Goal: Task Accomplishment & Management: Complete application form

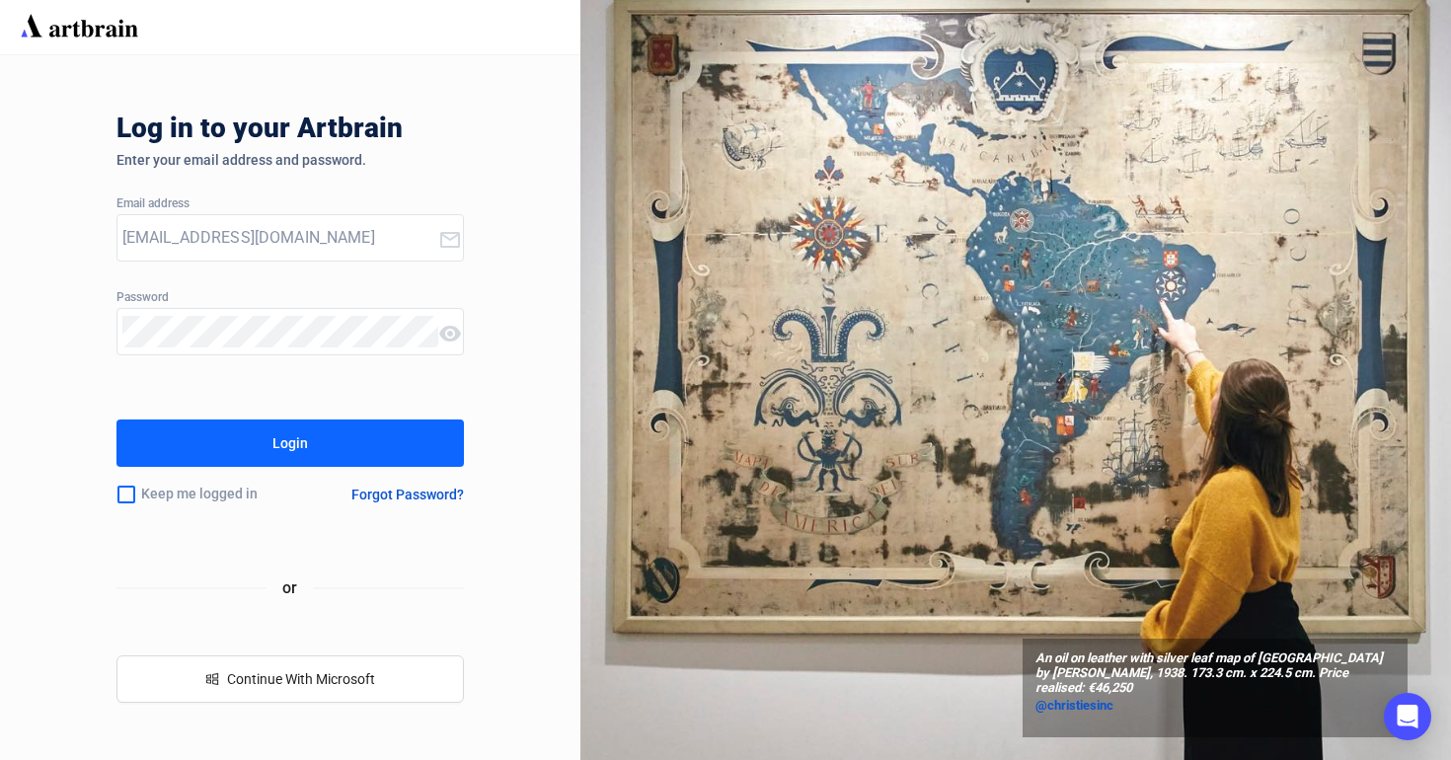
click at [373, 441] on button "Login" at bounding box center [290, 442] width 348 height 47
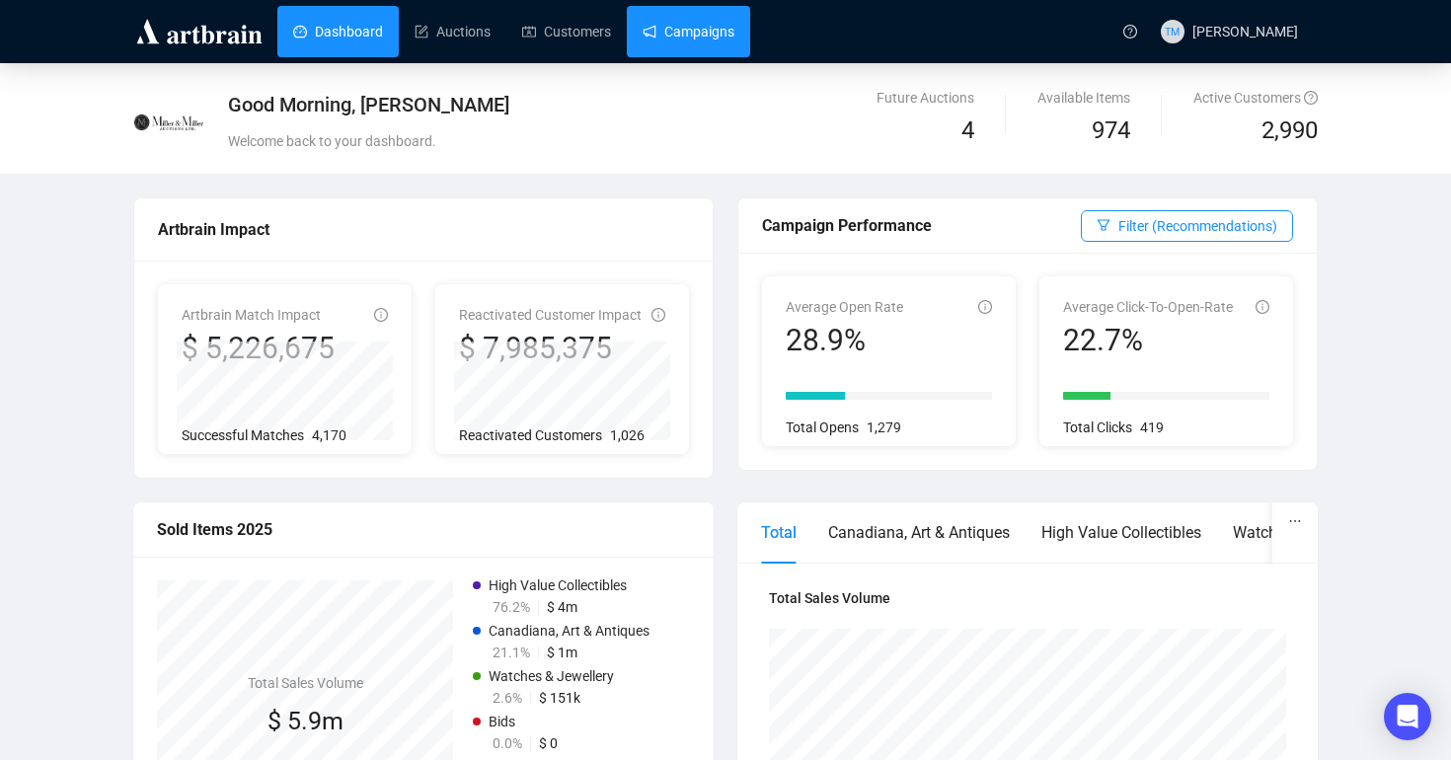
click at [714, 41] on link "Campaigns" at bounding box center [688, 31] width 92 height 51
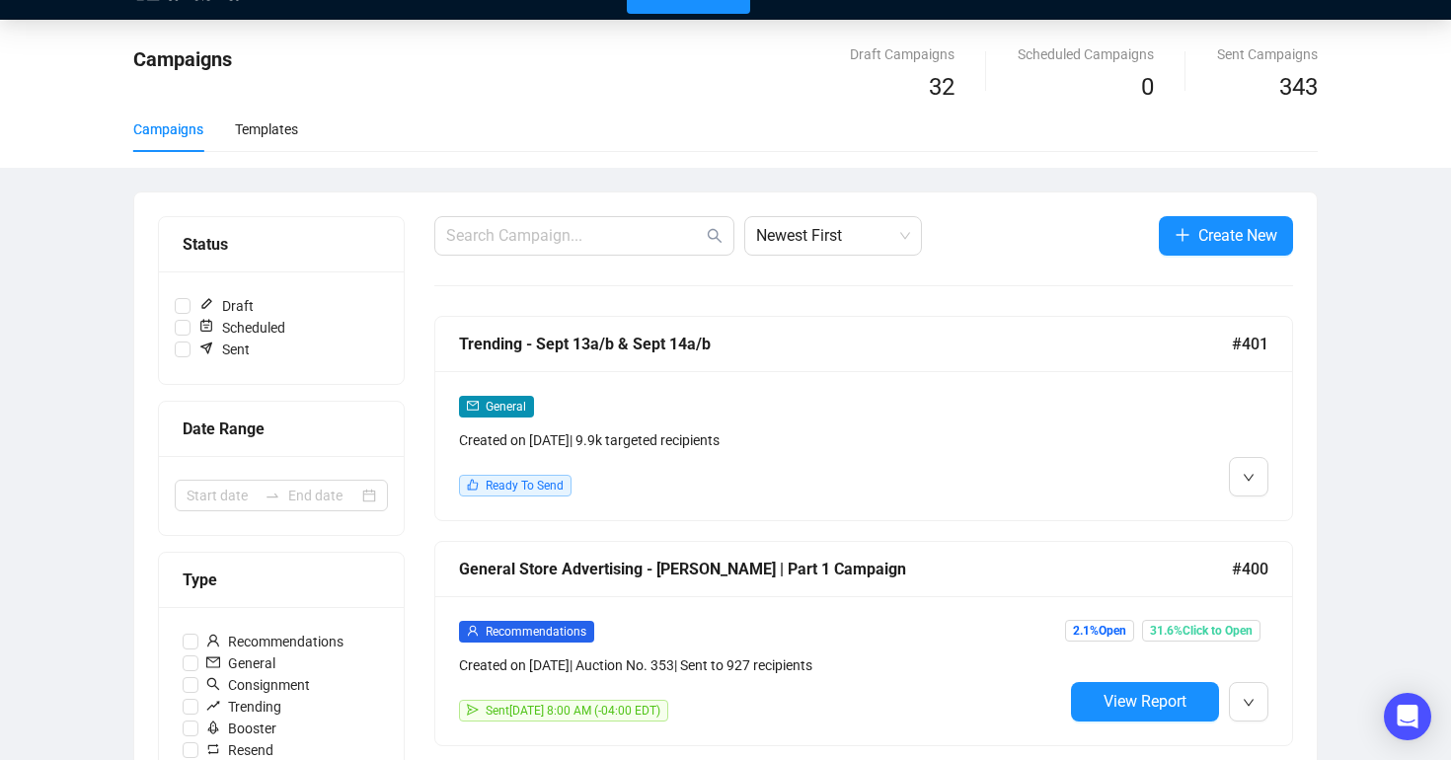
scroll to position [47, 0]
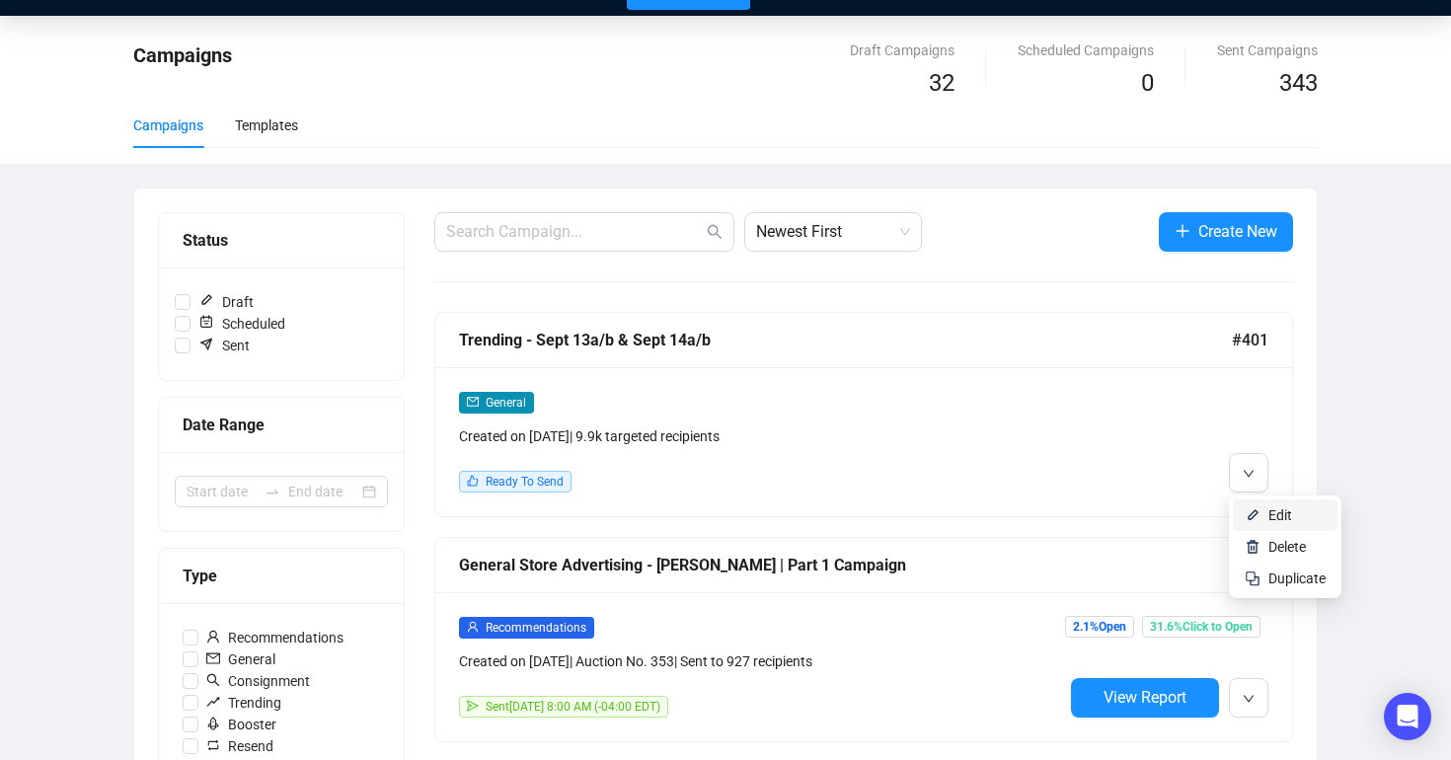
click at [1255, 509] on img at bounding box center [1252, 515] width 16 height 16
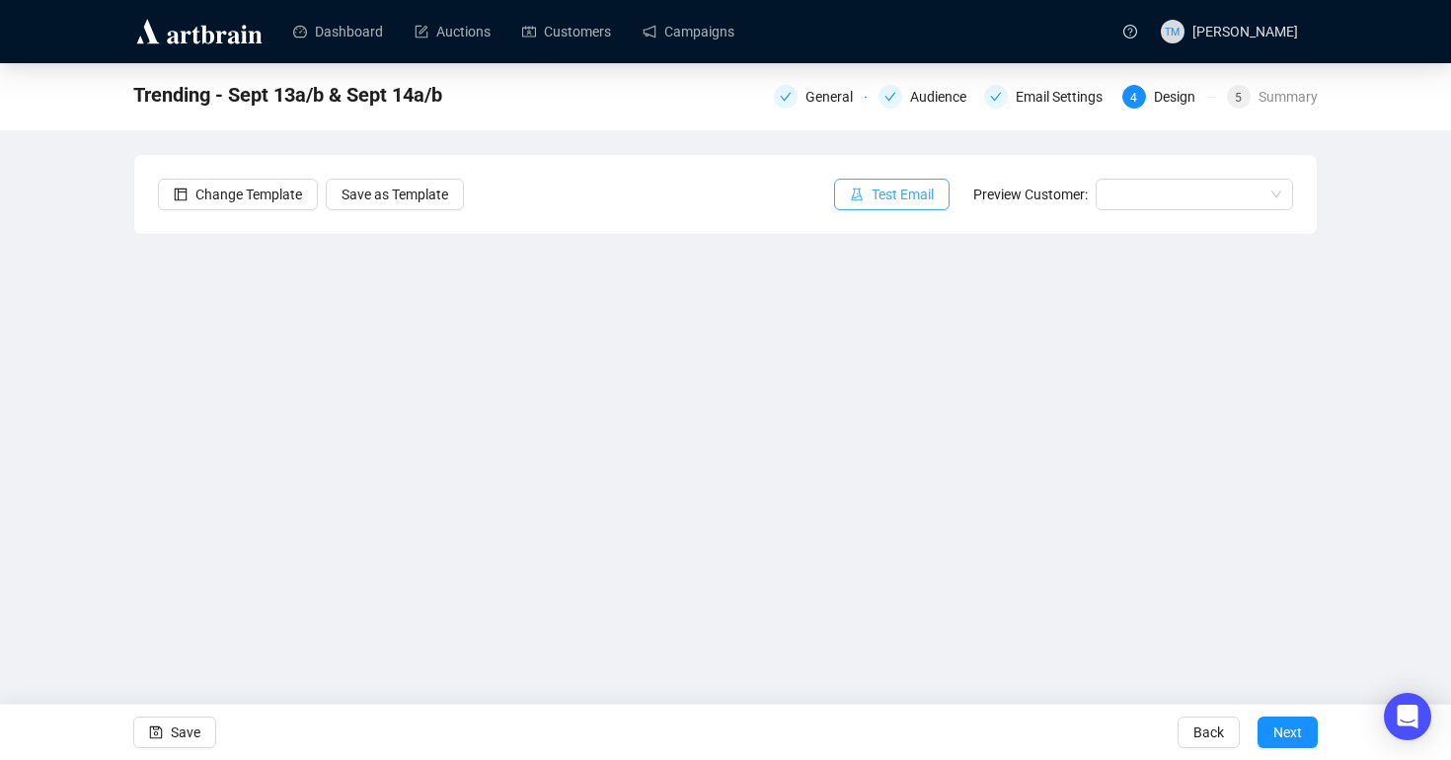
click at [886, 195] on span "Test Email" at bounding box center [902, 195] width 62 height 22
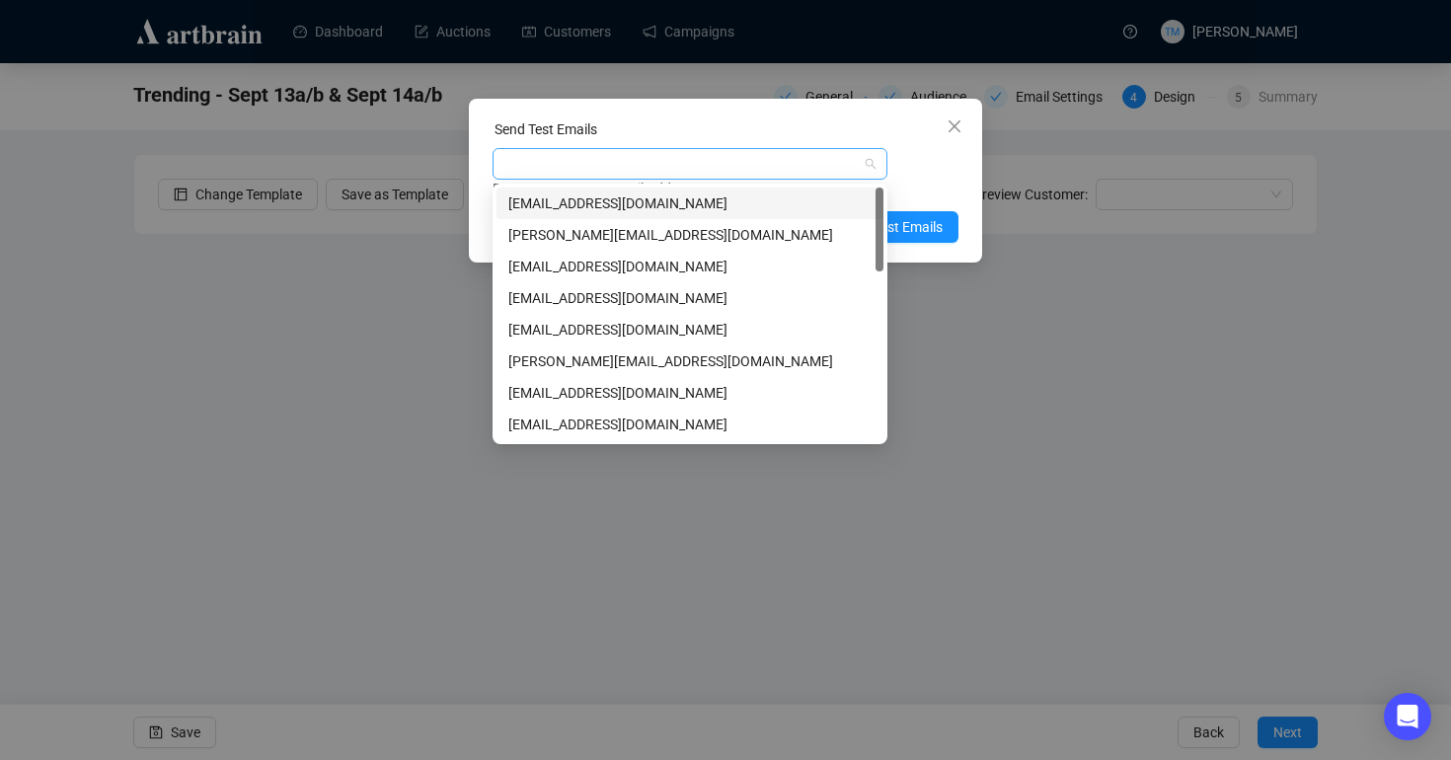
click at [838, 173] on div at bounding box center [679, 164] width 366 height 28
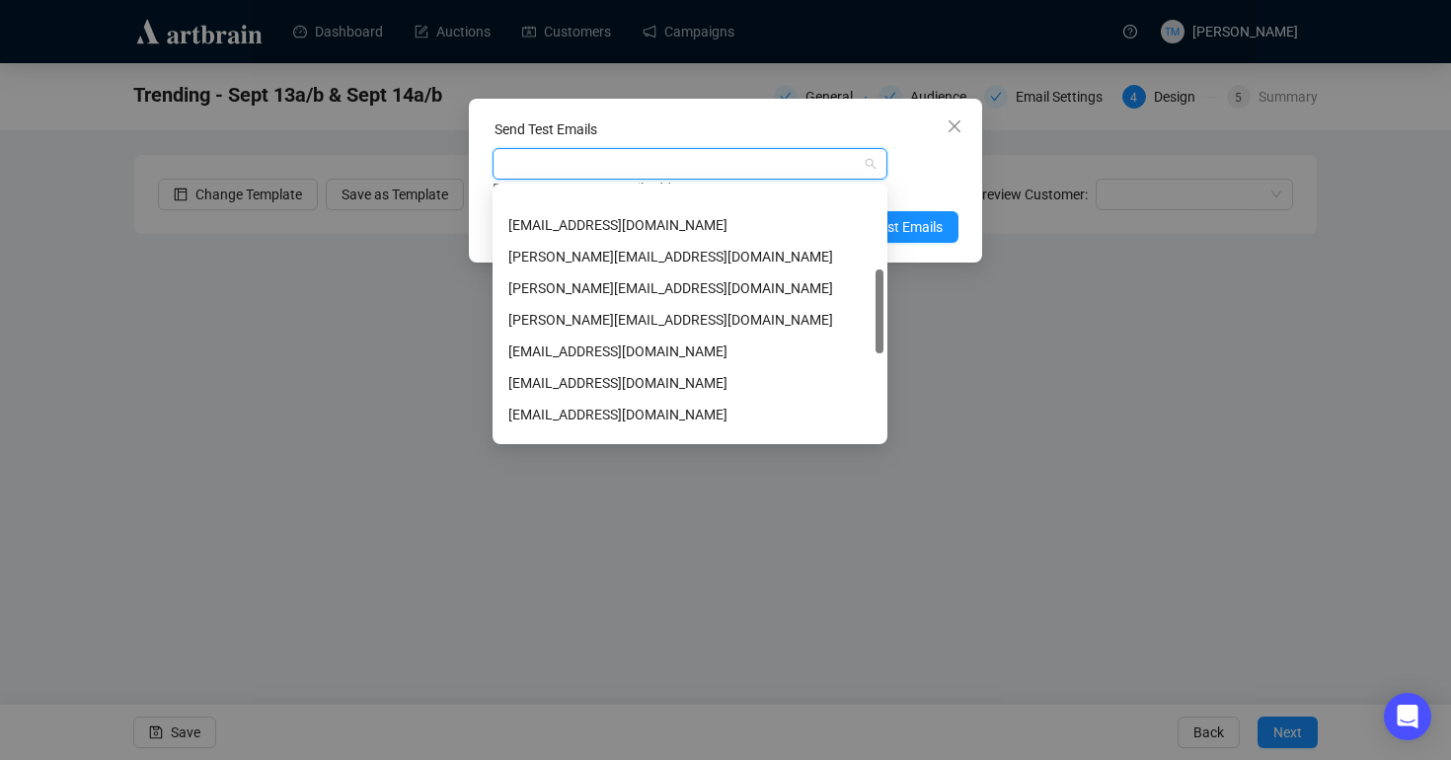
scroll to position [247, 0]
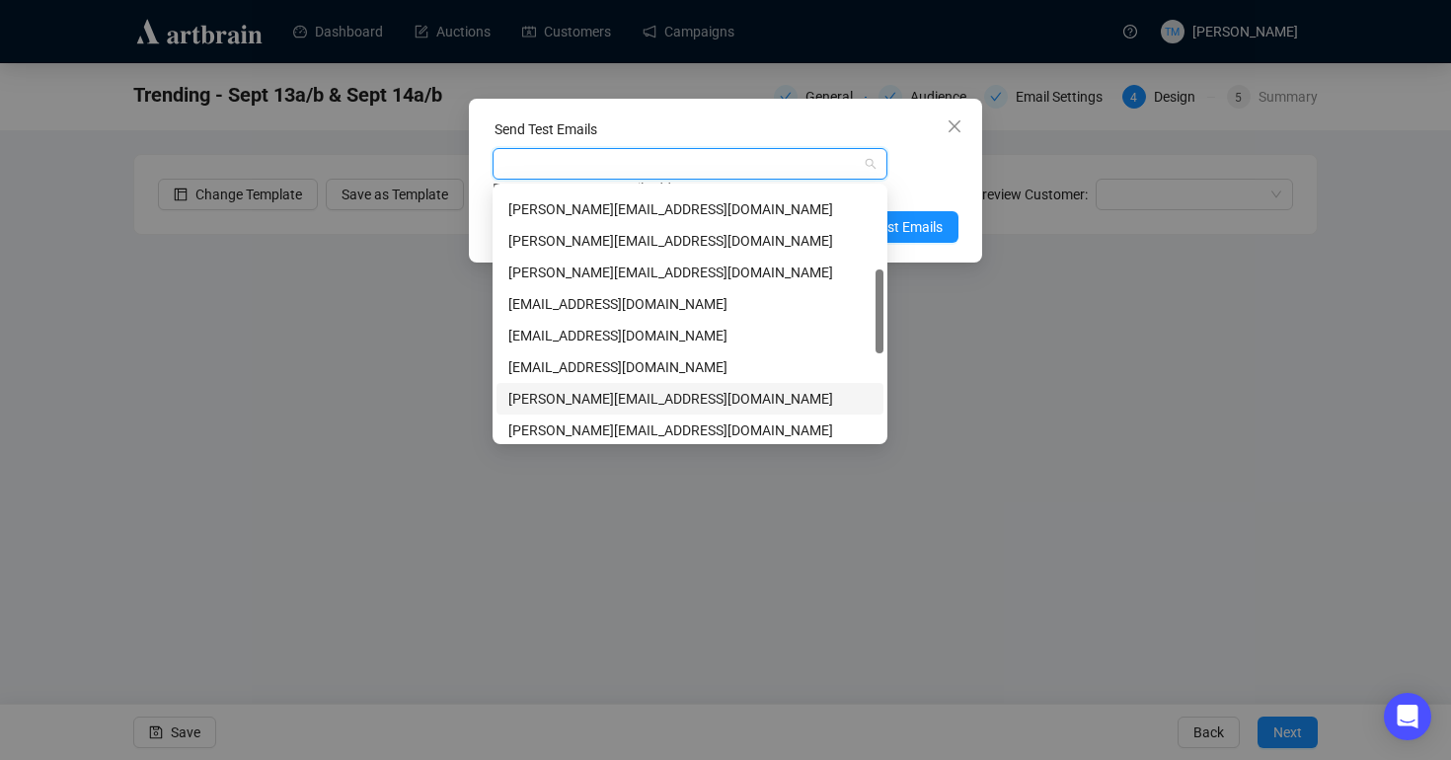
click at [549, 387] on div "[PERSON_NAME][EMAIL_ADDRESS][DOMAIN_NAME]" at bounding box center [689, 399] width 387 height 32
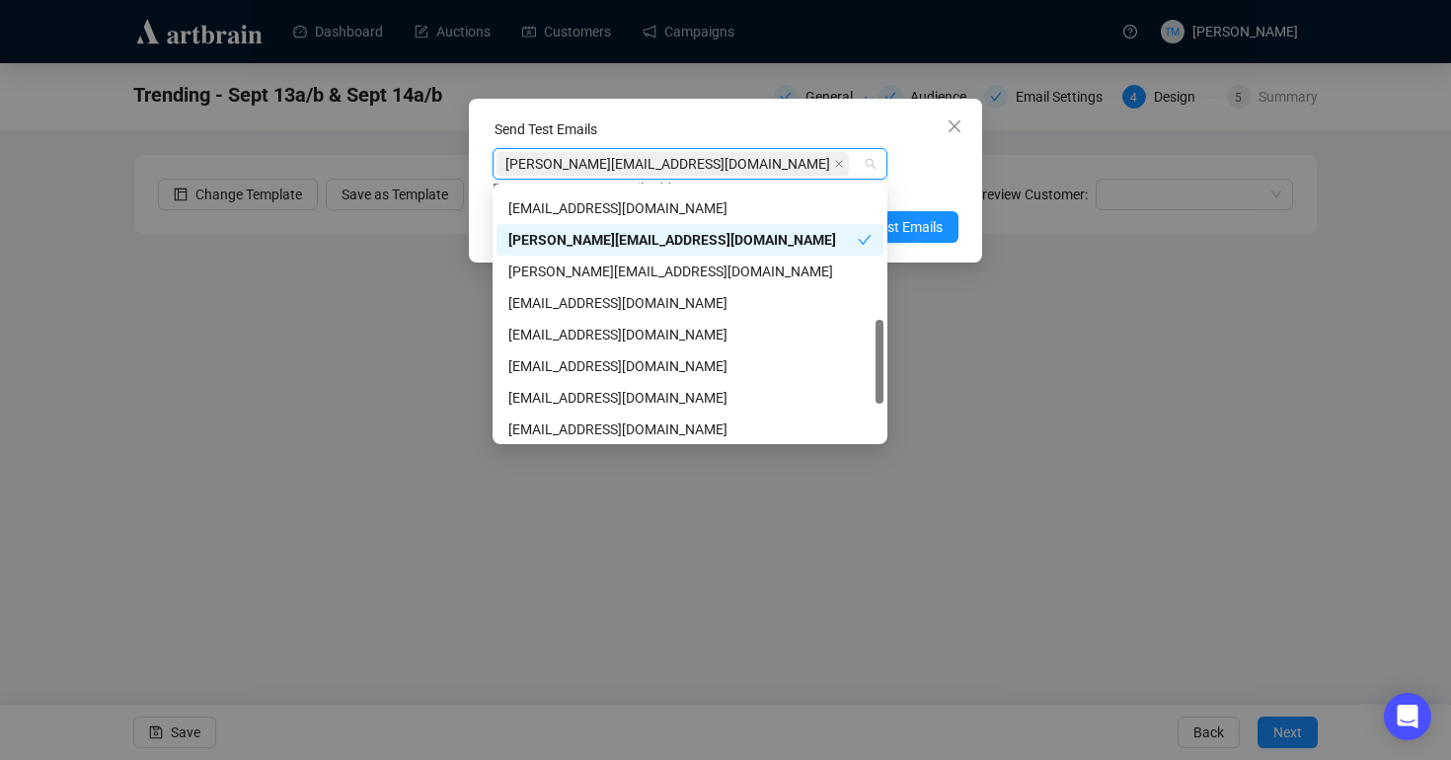
scroll to position [410, 0]
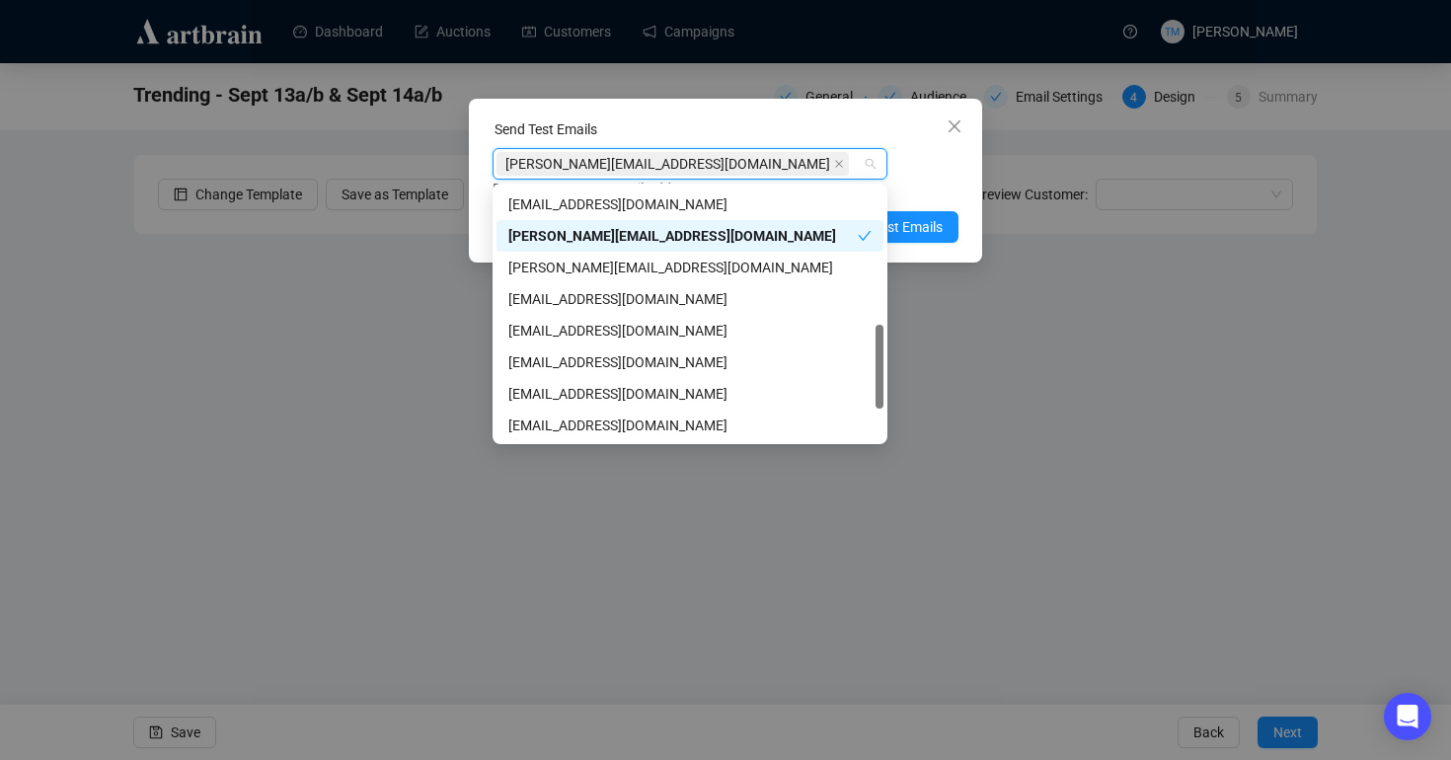
click at [550, 387] on div "[EMAIL_ADDRESS][DOMAIN_NAME]" at bounding box center [689, 394] width 363 height 22
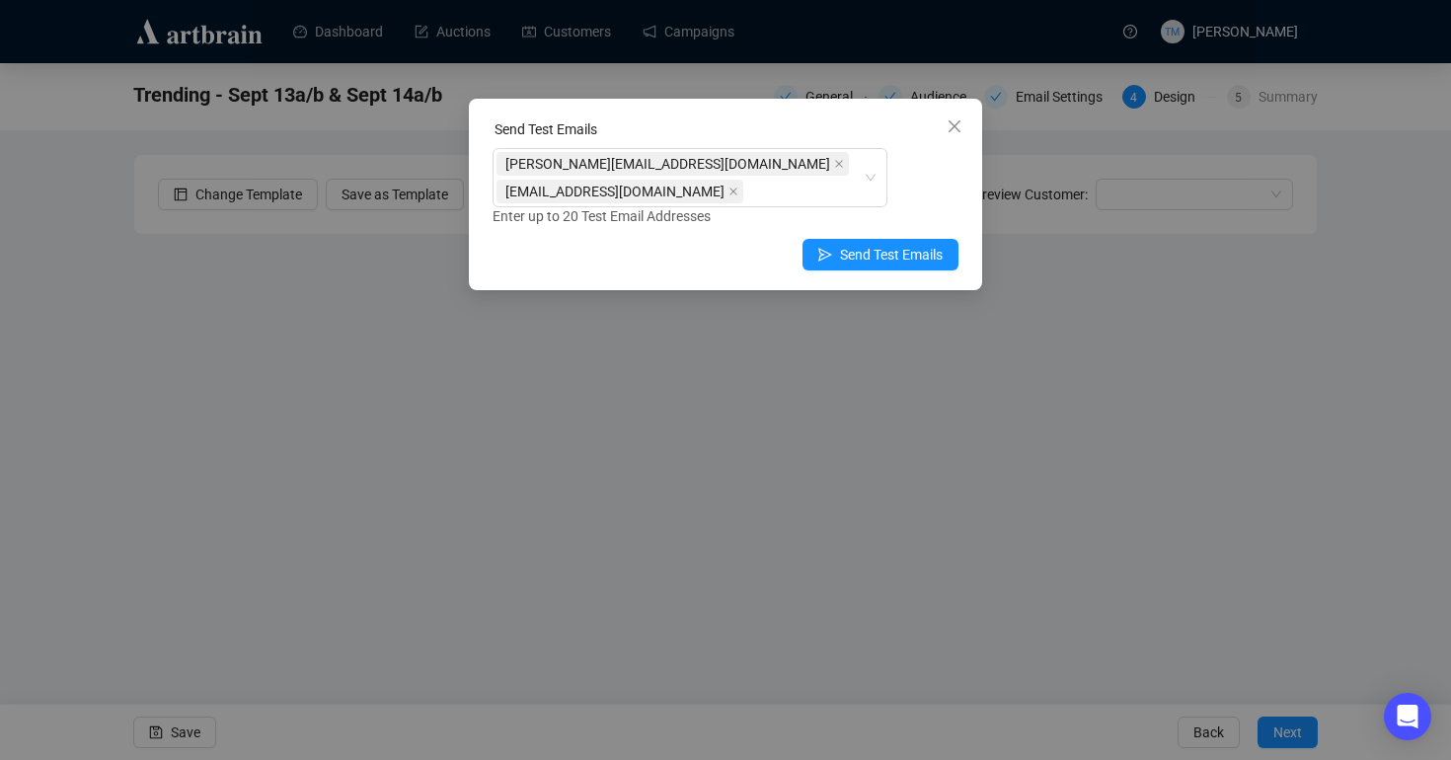
click at [923, 207] on div "Enter up to 20 Test Email Addresses" at bounding box center [725, 216] width 466 height 23
click at [856, 259] on span "Send Test Emails" at bounding box center [891, 255] width 103 height 22
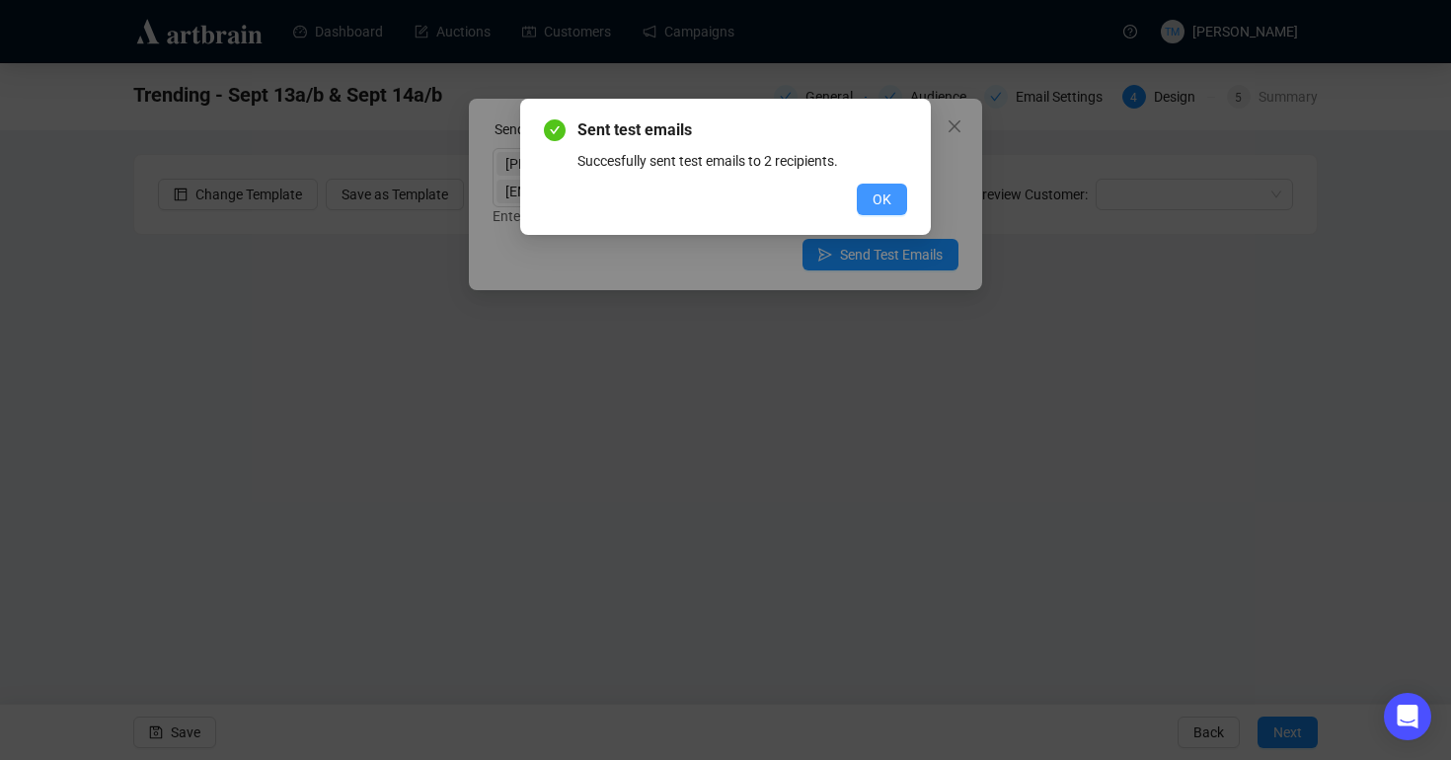
click at [875, 188] on span "OK" at bounding box center [881, 199] width 19 height 22
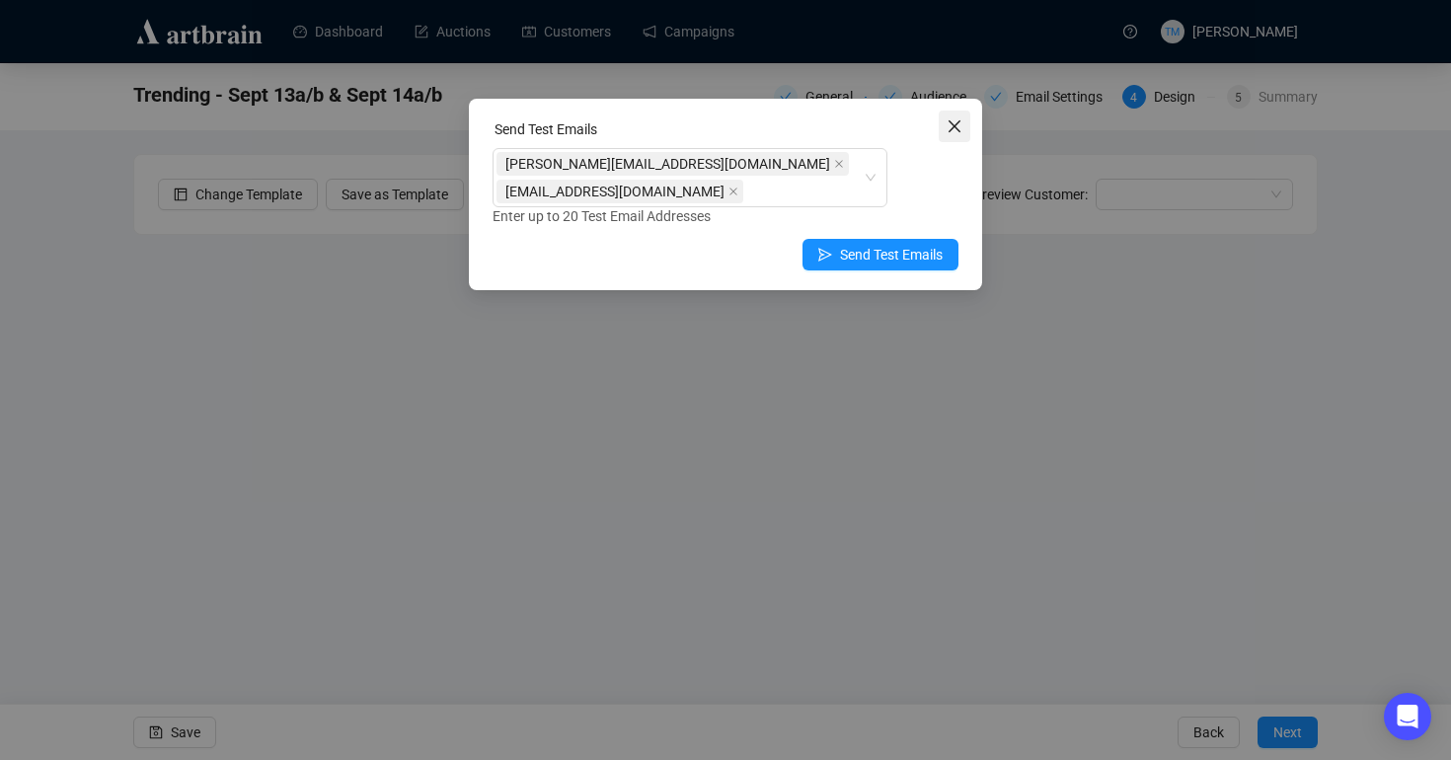
click at [952, 119] on icon "close" at bounding box center [954, 126] width 16 height 16
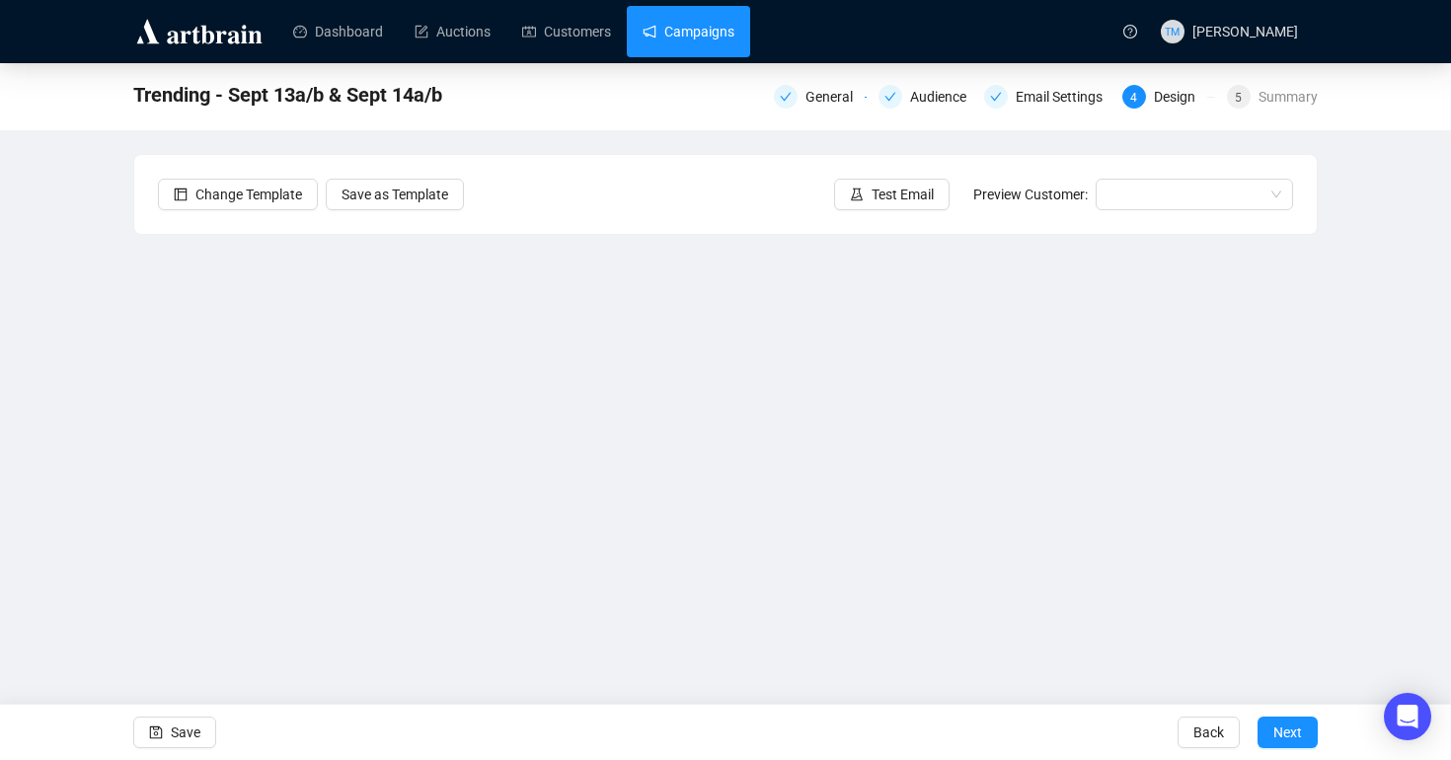
click at [707, 12] on link "Campaigns" at bounding box center [688, 31] width 92 height 51
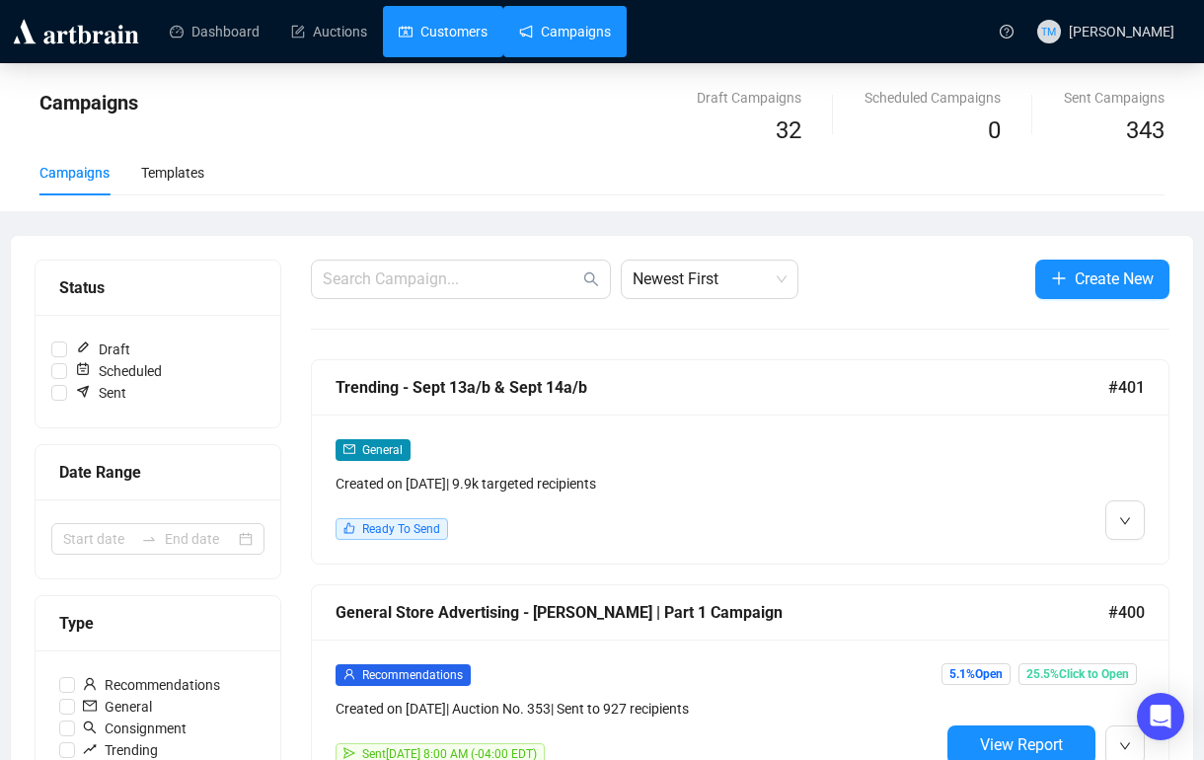
click at [486, 39] on link "Customers" at bounding box center [443, 31] width 89 height 51
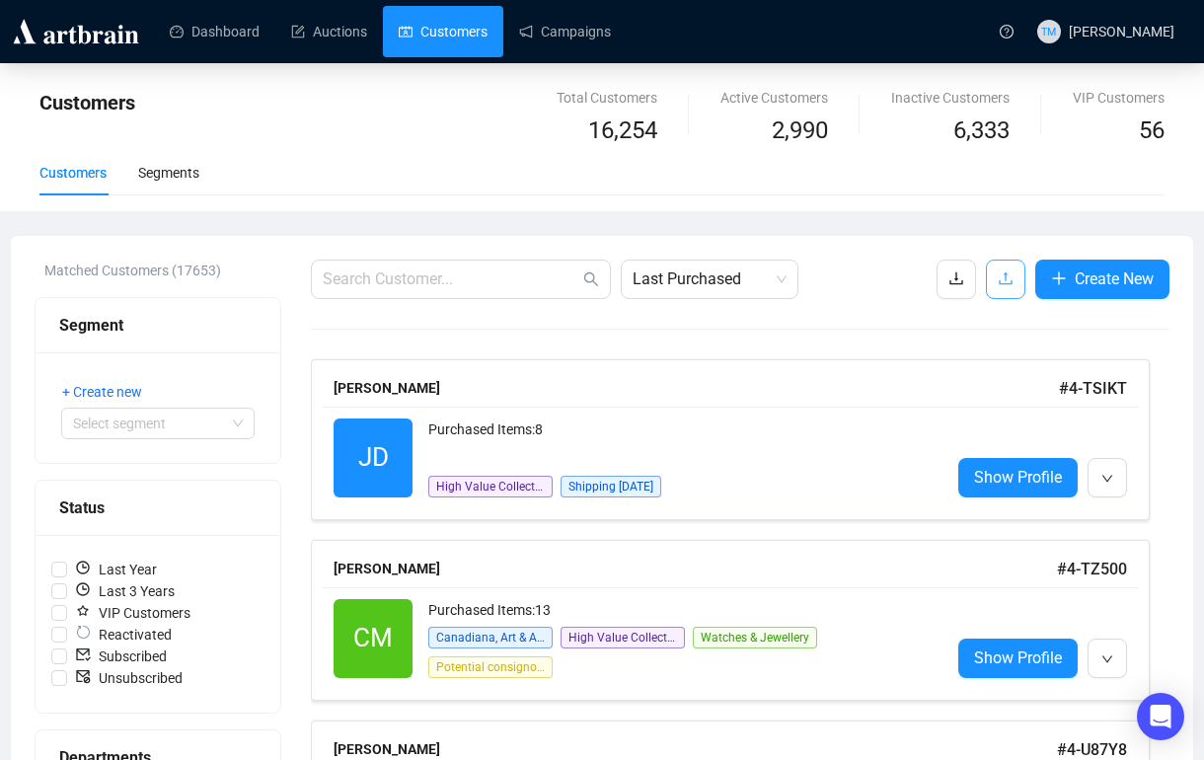
click at [1000, 279] on icon "upload" at bounding box center [1005, 278] width 13 height 13
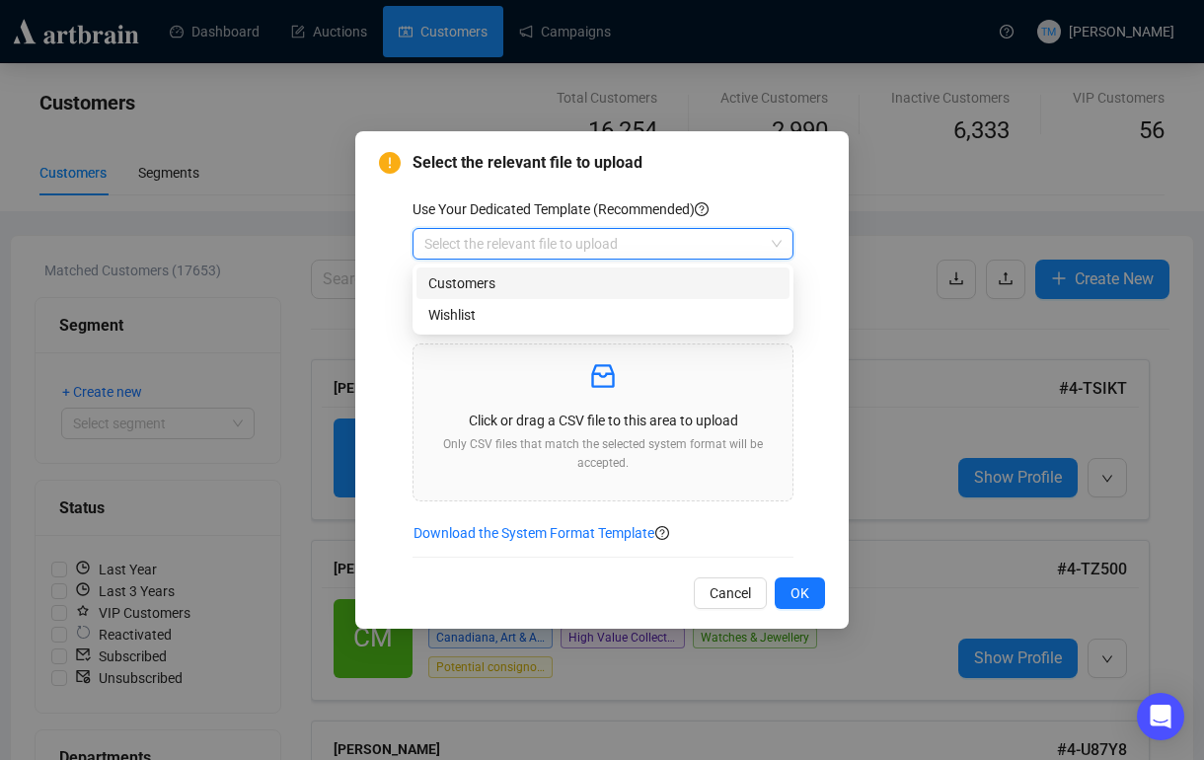
click at [728, 248] on input "search" at bounding box center [593, 244] width 339 height 30
click at [674, 273] on div "Customers" at bounding box center [602, 283] width 349 height 22
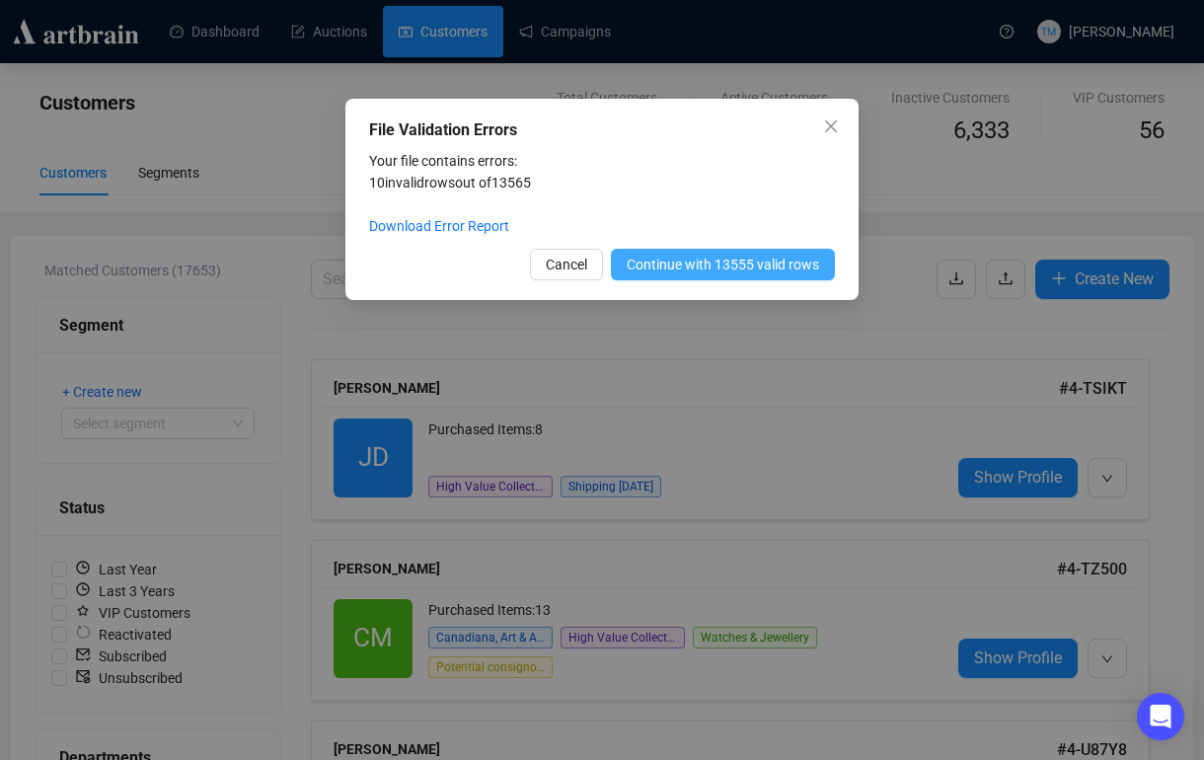
click at [680, 264] on span "Continue with 13555 valid rows" at bounding box center [723, 265] width 192 height 22
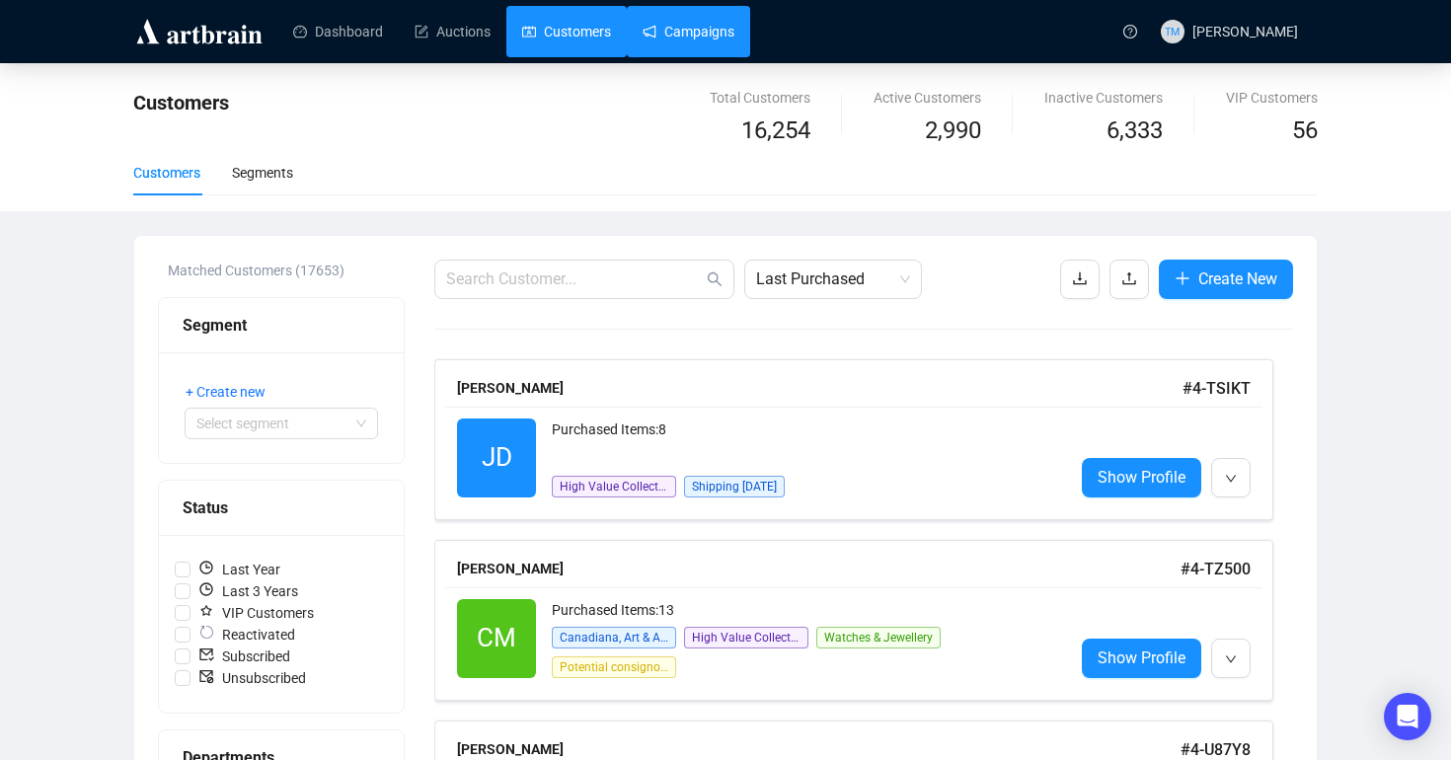
click at [709, 22] on link "Campaigns" at bounding box center [688, 31] width 92 height 51
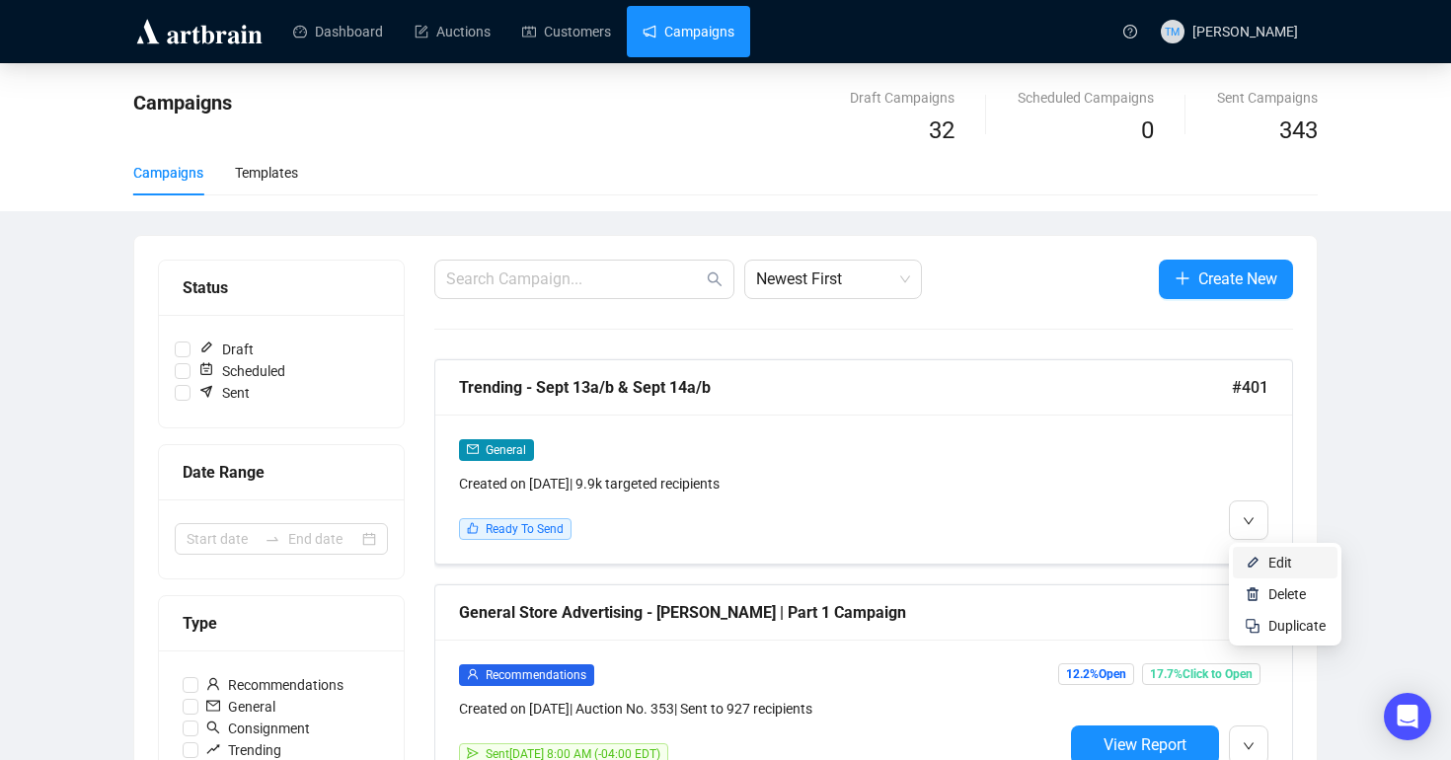
click at [1270, 557] on span "Edit" at bounding box center [1280, 563] width 24 height 16
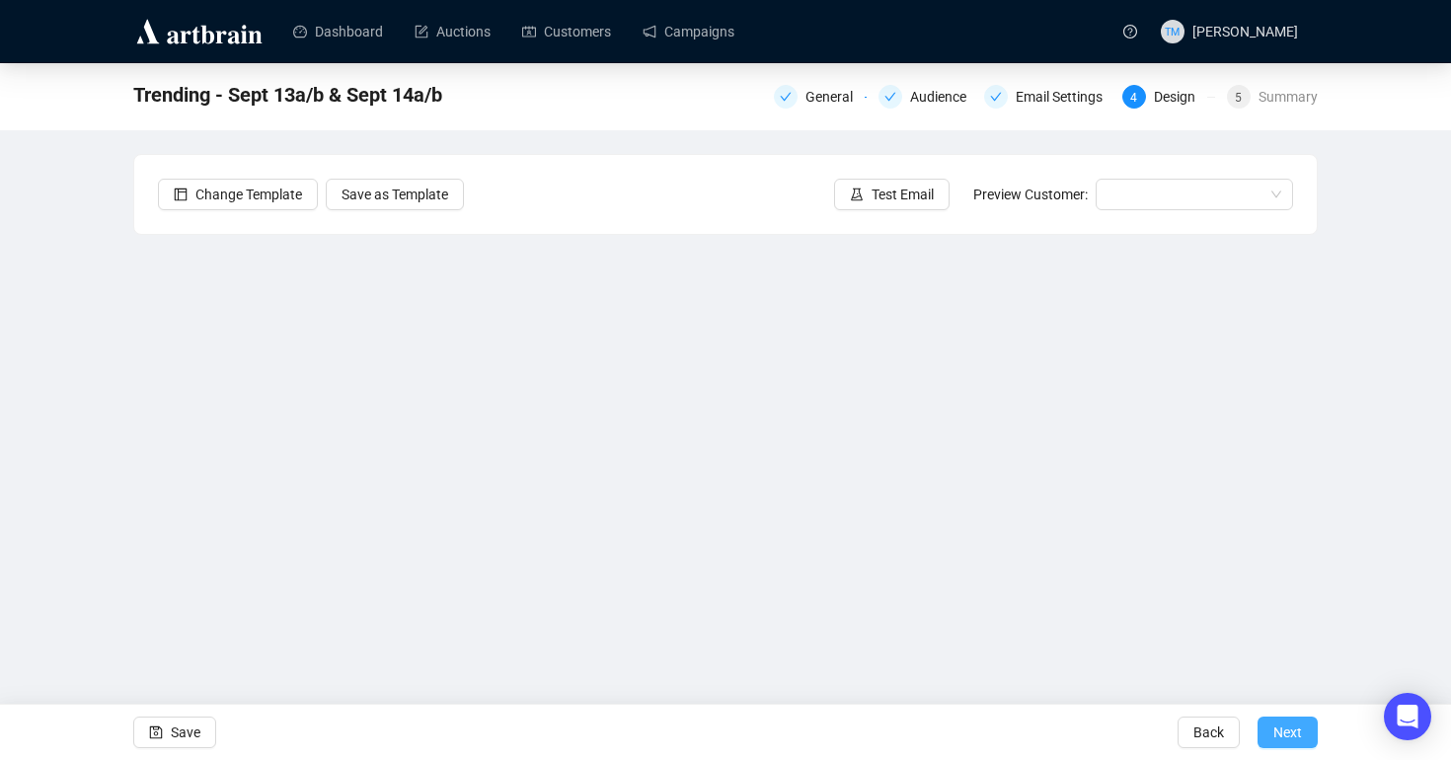
click at [1287, 728] on span "Next" at bounding box center [1287, 732] width 29 height 55
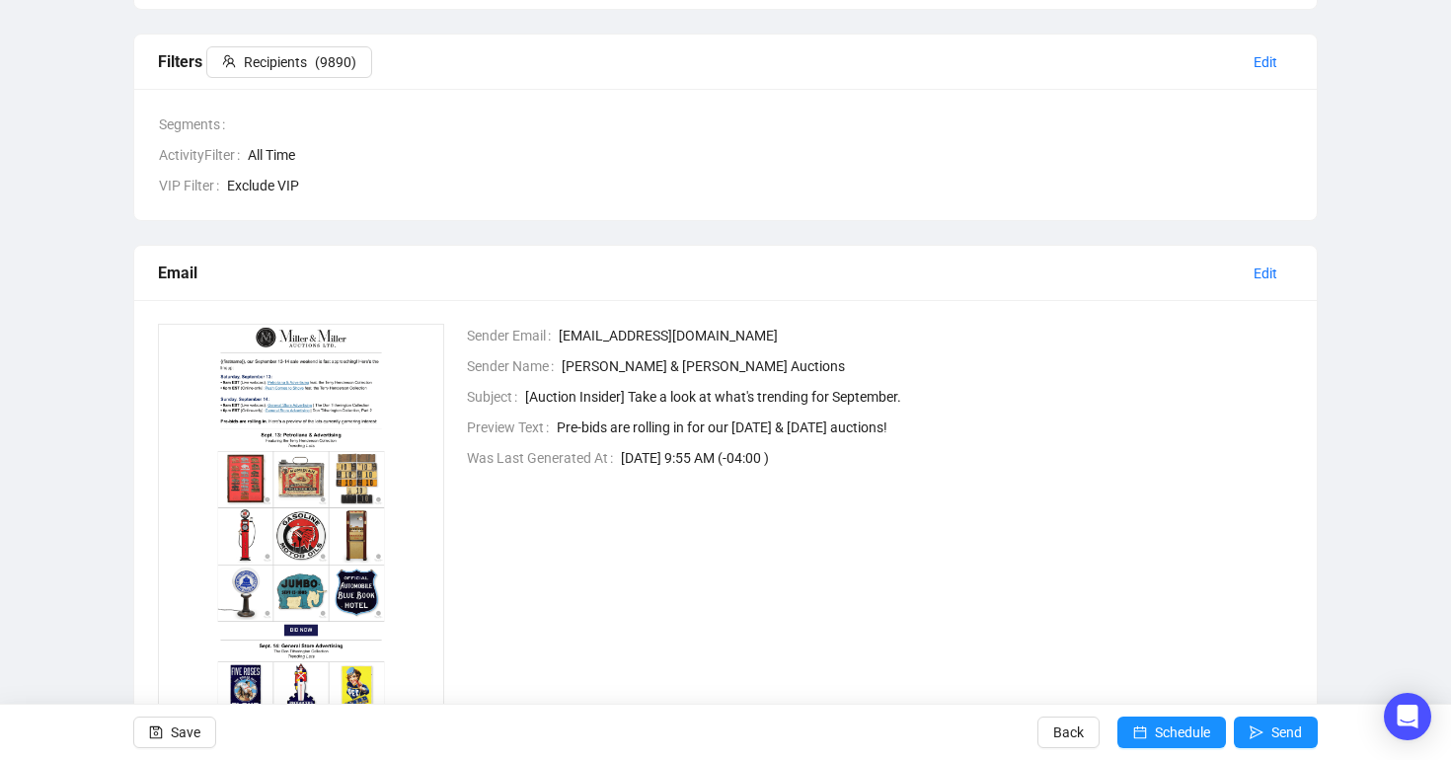
scroll to position [354, 0]
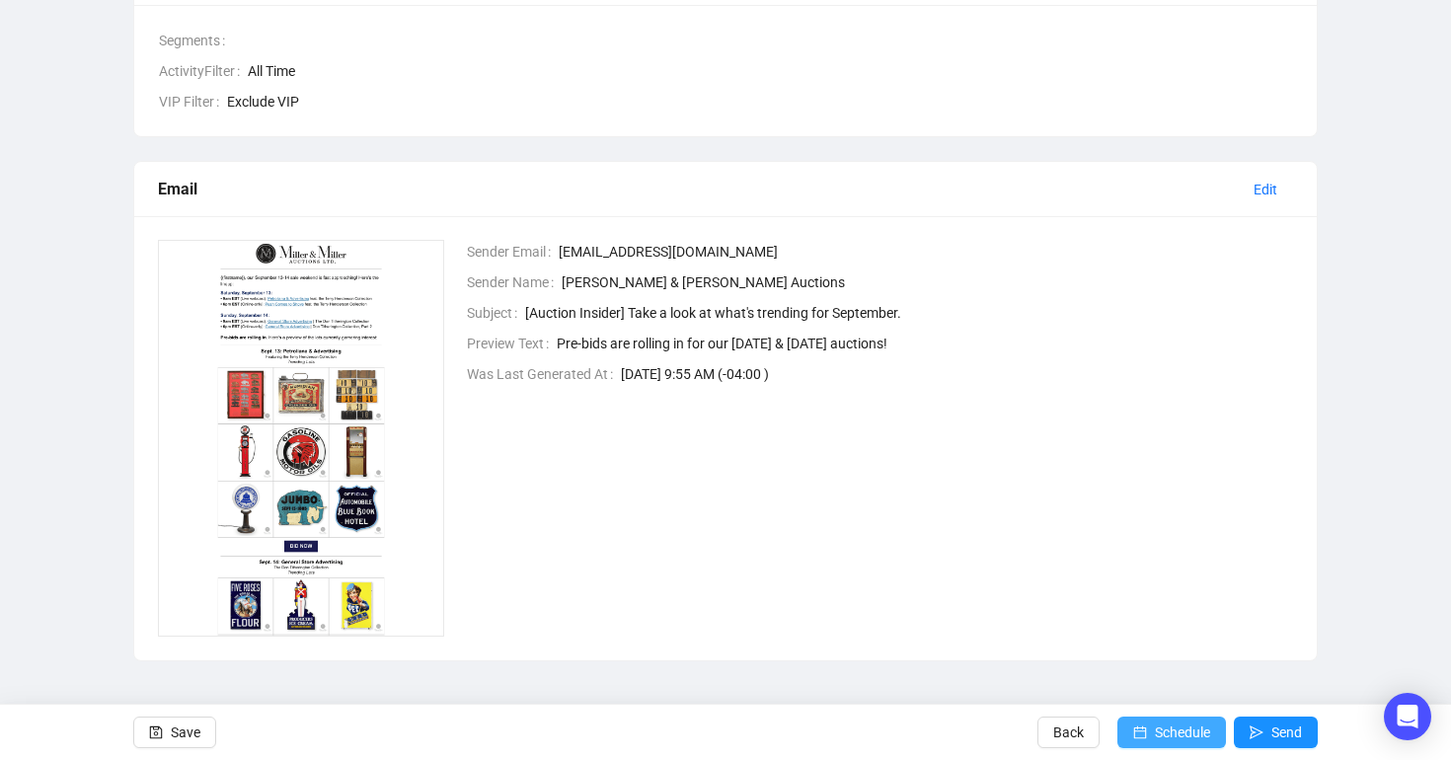
click at [1141, 737] on button "Schedule" at bounding box center [1171, 732] width 109 height 32
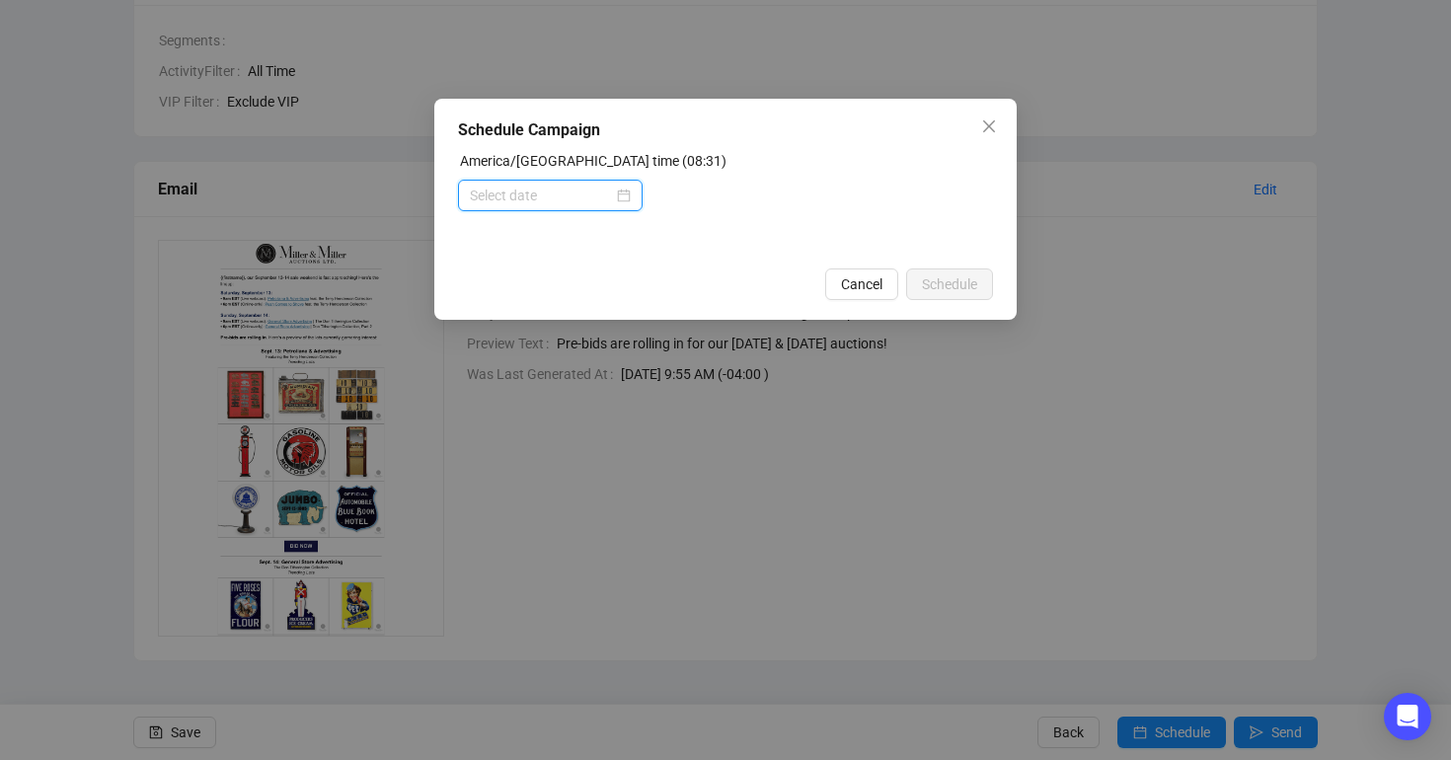
click at [489, 199] on input at bounding box center [541, 196] width 143 height 22
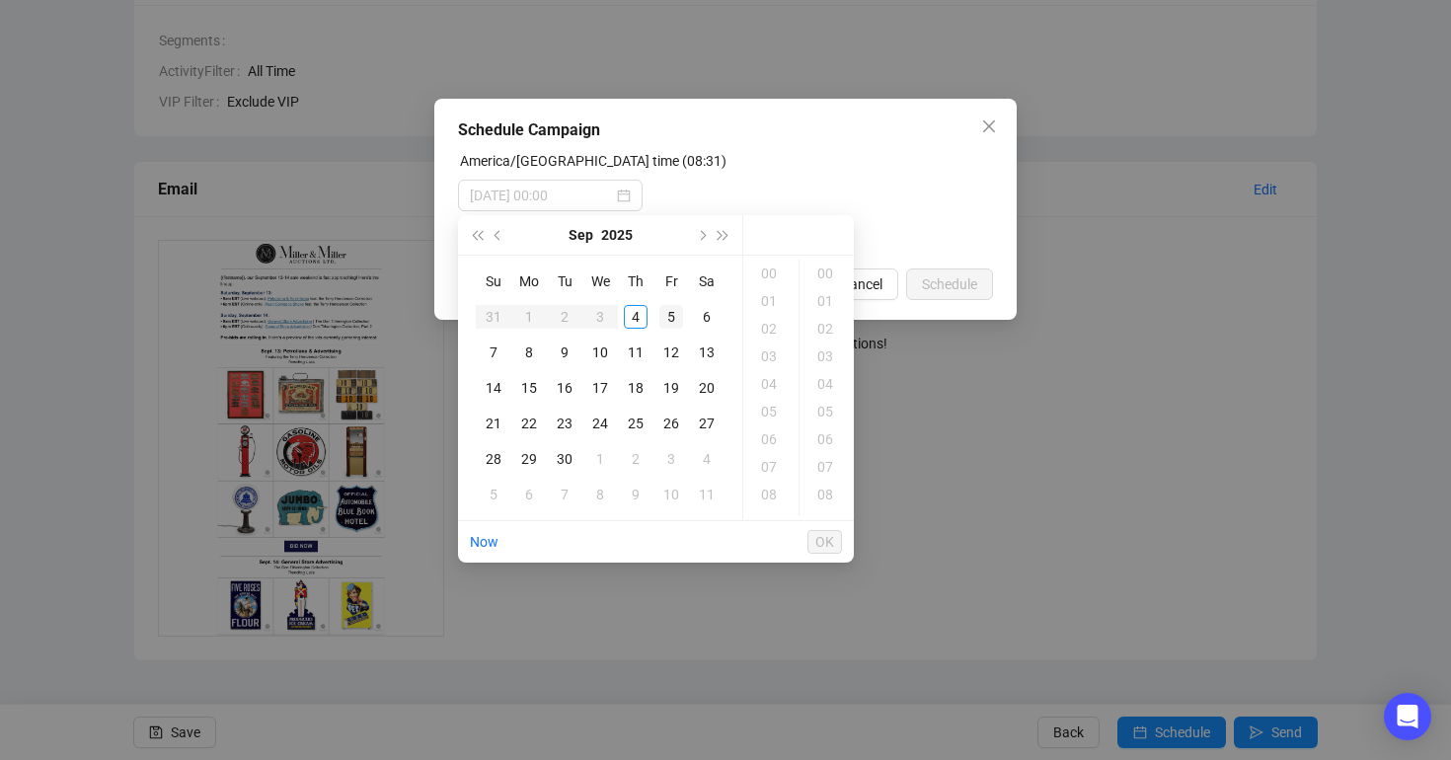
click at [666, 321] on div "5" at bounding box center [671, 317] width 24 height 24
click at [774, 489] on div "08" at bounding box center [770, 495] width 47 height 28
type input "[DATE] 08:00"
click at [823, 540] on span "OK" at bounding box center [824, 542] width 19 height 38
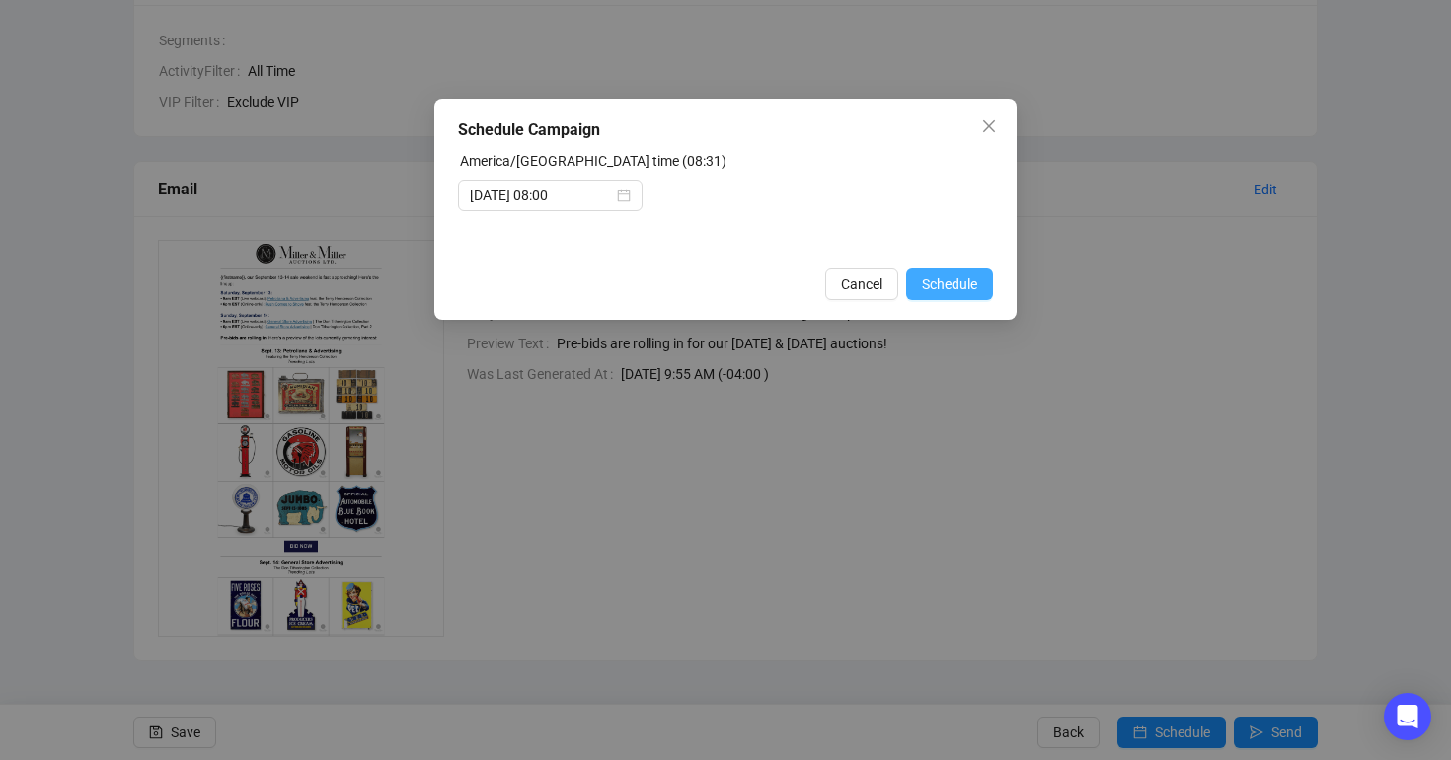
click at [965, 282] on span "Schedule" at bounding box center [949, 284] width 55 height 22
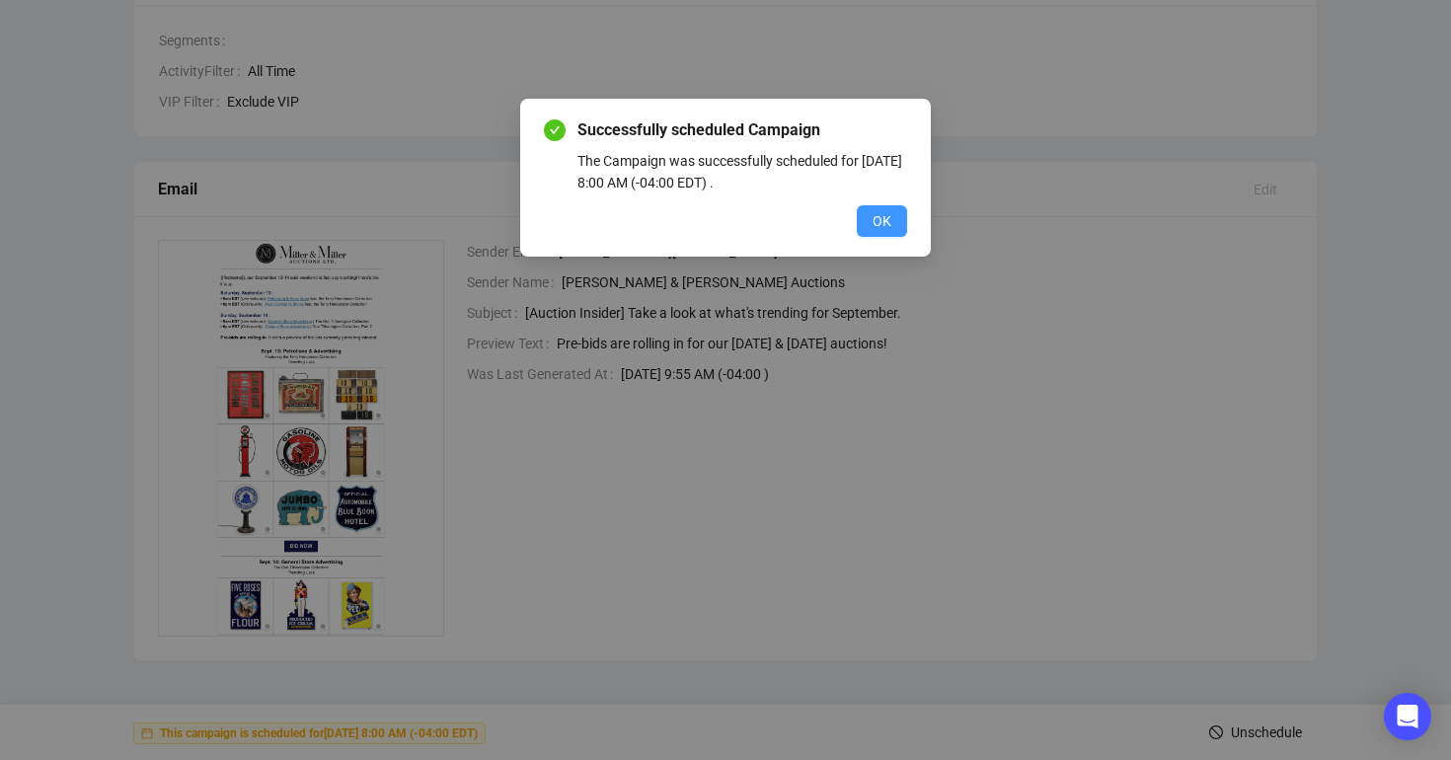
click at [875, 223] on span "OK" at bounding box center [881, 221] width 19 height 22
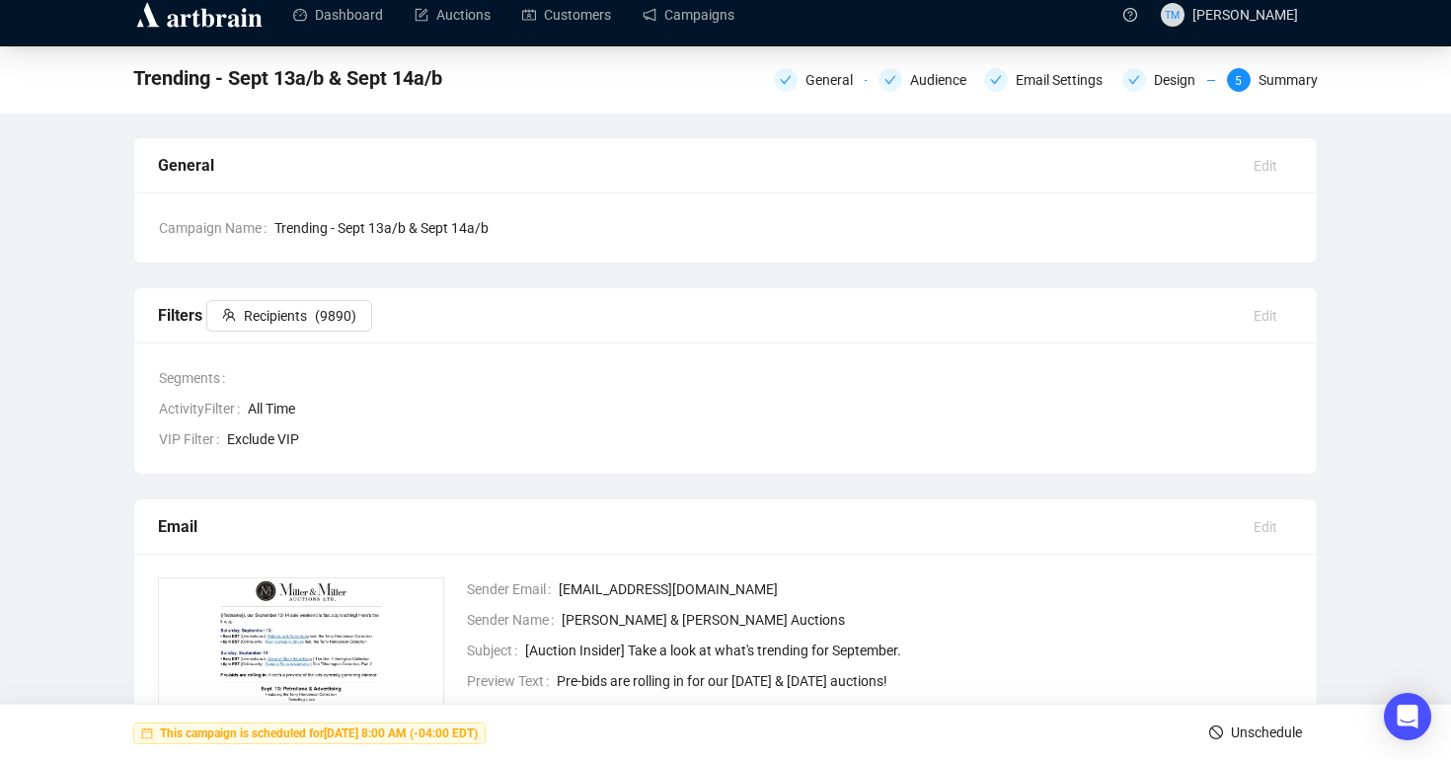
scroll to position [0, 0]
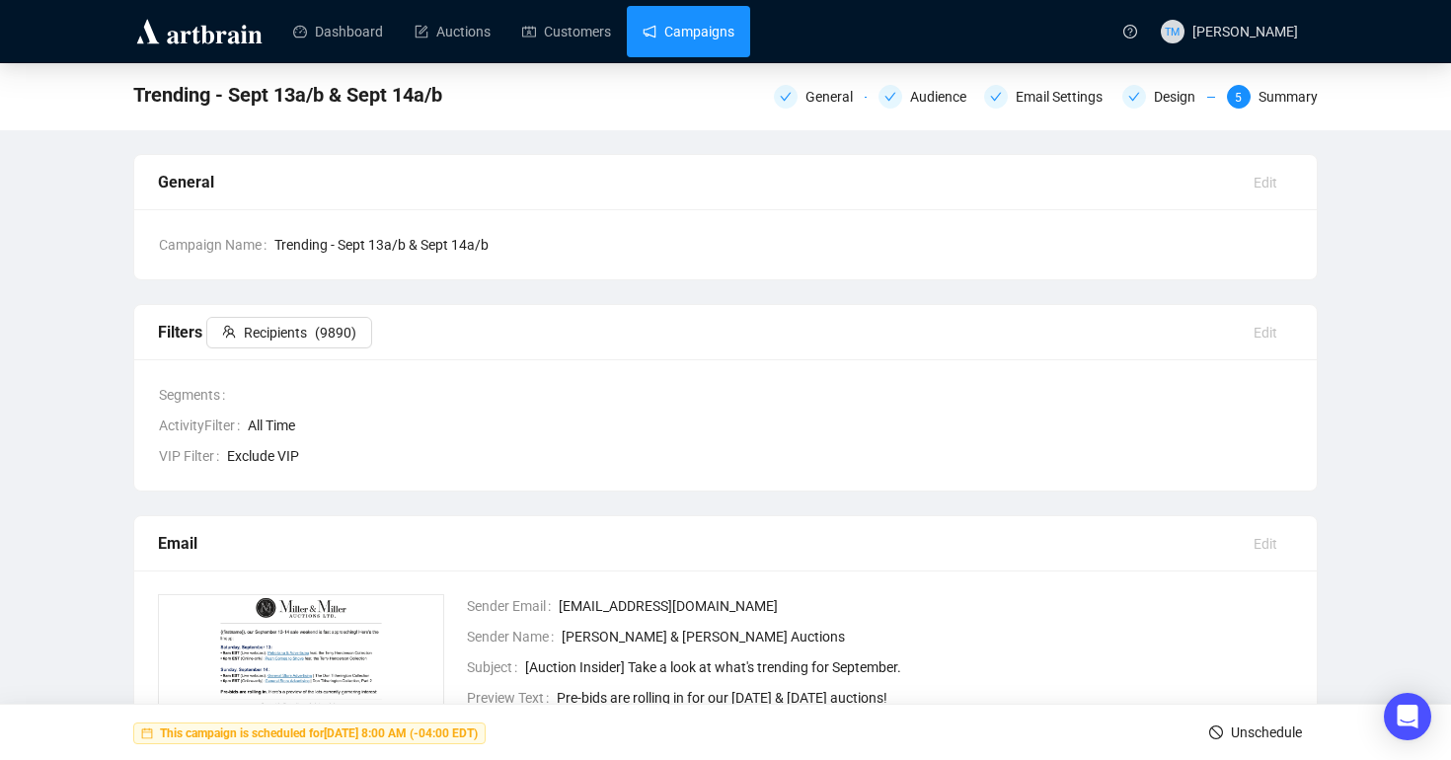
click at [679, 42] on link "Campaigns" at bounding box center [688, 31] width 92 height 51
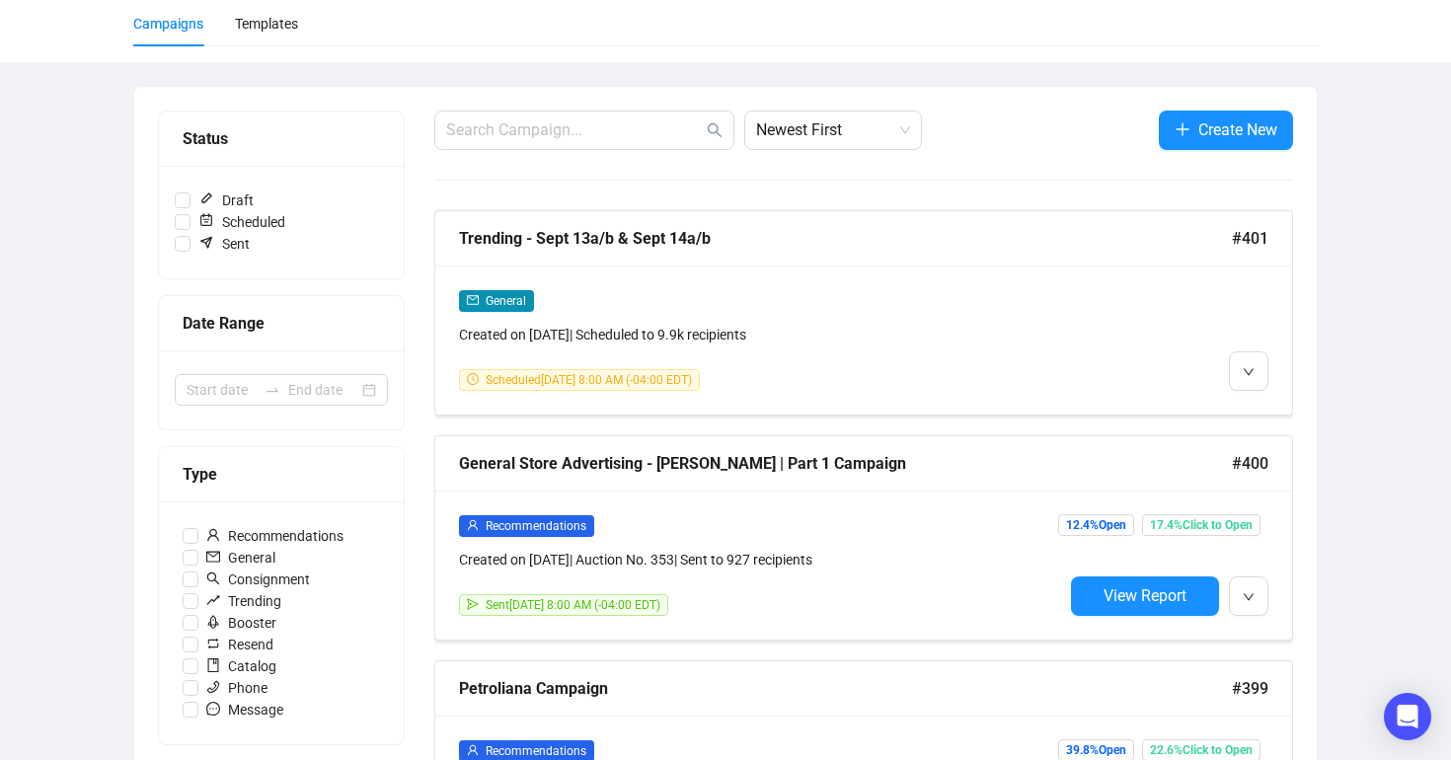
scroll to position [147, 0]
